Goal: Find specific page/section: Find specific page/section

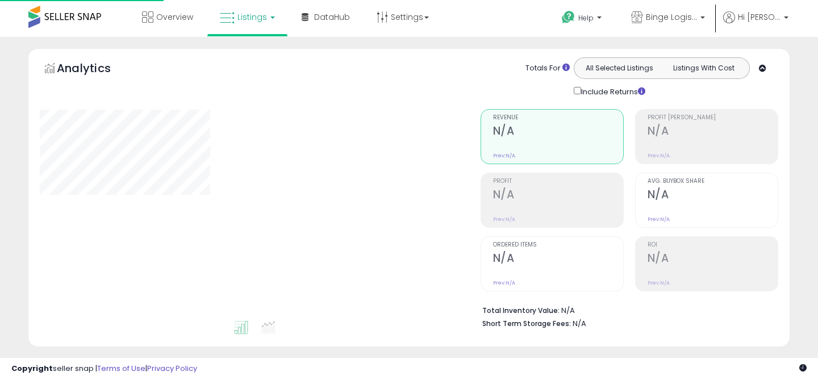
click at [347, 214] on div at bounding box center [252, 214] width 424 height 210
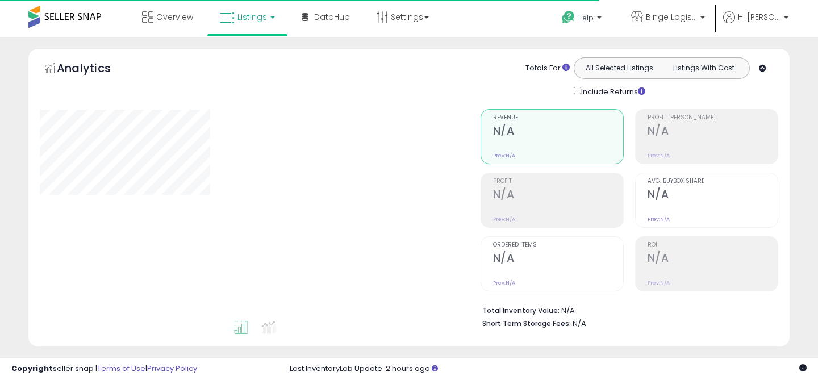
type input "**********"
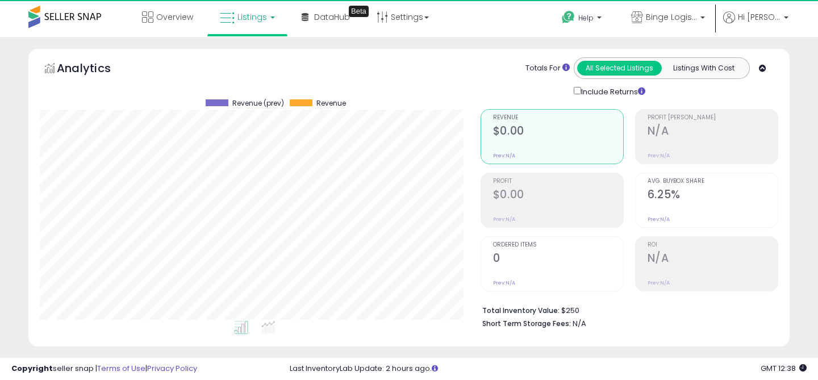
scroll to position [233, 440]
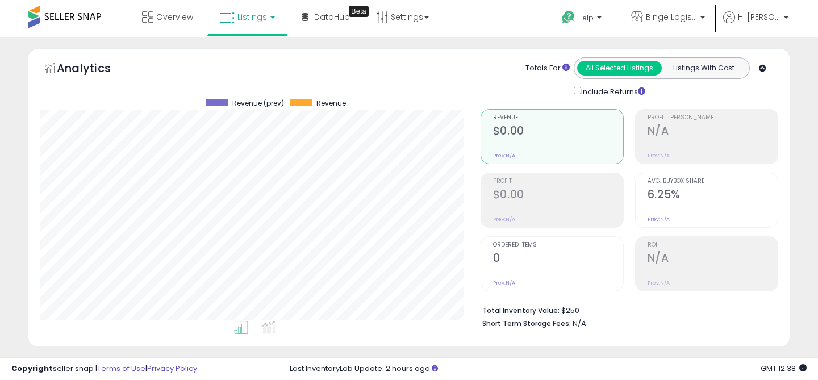
click at [233, 32] on link "Listings" at bounding box center [247, 17] width 72 height 34
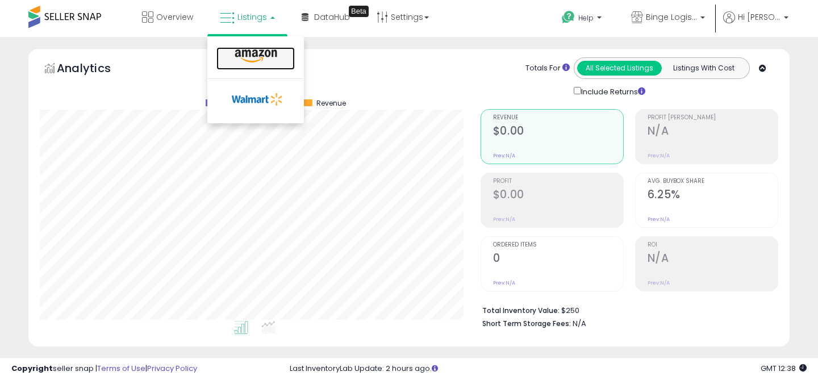
click at [254, 53] on icon at bounding box center [255, 56] width 49 height 15
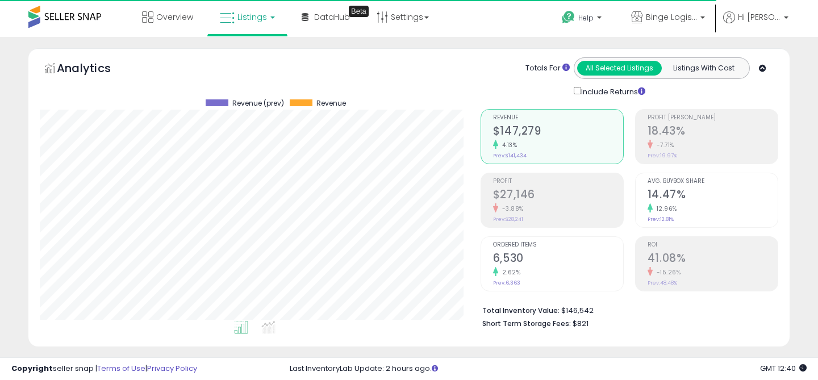
scroll to position [233, 440]
